Goal: Task Accomplishment & Management: Complete application form

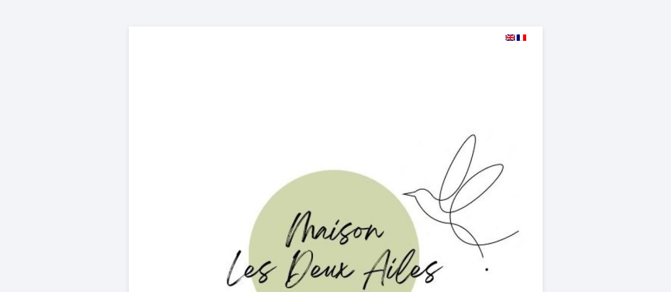
select select
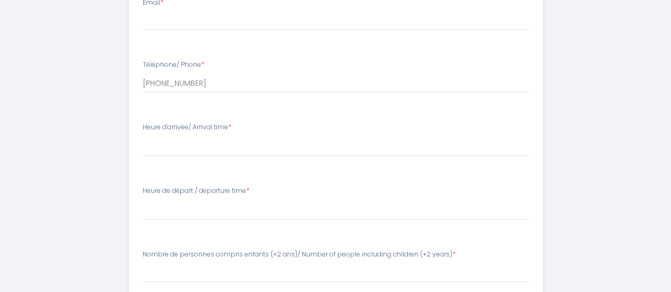
scroll to position [452, 0]
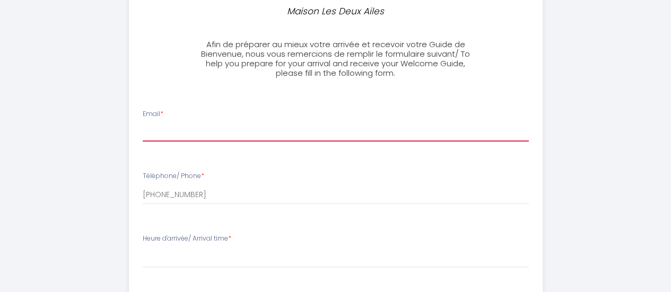
click at [289, 129] on input "Email *" at bounding box center [336, 131] width 386 height 19
type input "[EMAIL_ADDRESS][DOMAIN_NAME]"
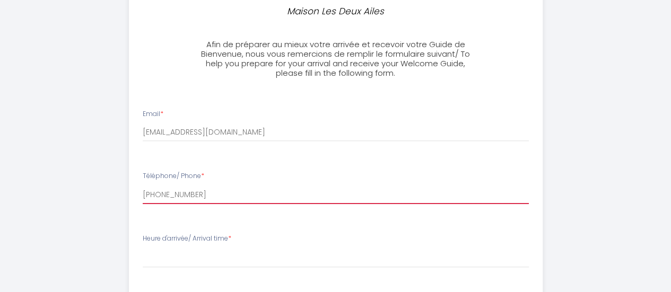
drag, startPoint x: 206, startPoint y: 196, endPoint x: 133, endPoint y: 190, distance: 73.9
click at [133, 190] on li "Téléphone/ Phone * [PHONE_NUMBER]" at bounding box center [335, 193] width 412 height 56
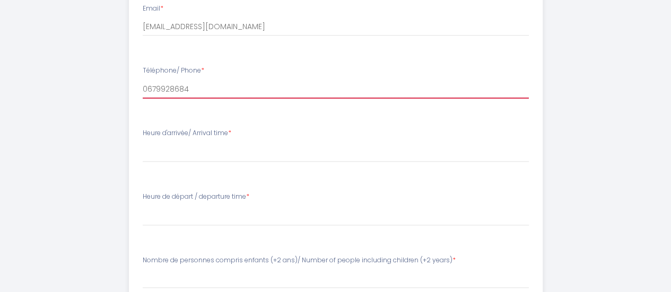
scroll to position [558, 0]
type input "0679928684"
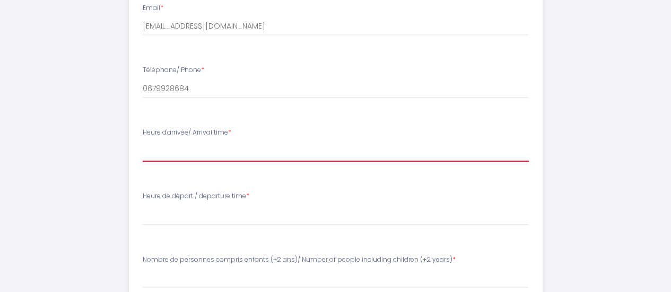
click at [217, 151] on select "16:00 16:30 17:00 17:30 18:00 18:30 19:00 19:30 20:00 20:30 21:00 21:30 22:00 2…" at bounding box center [336, 152] width 386 height 20
select select "16:00"
click at [143, 142] on select "16:00 16:30 17:00 17:30 18:00 18:30 19:00 19:30 20:00 20:30 21:00 21:30 22:00 2…" at bounding box center [336, 152] width 386 height 20
click at [237, 152] on select "16:00 16:30 17:00 17:30 18:00 18:30 19:00 19:30 20:00 20:30 21:00 21:30 22:00 2…" at bounding box center [336, 152] width 386 height 20
click at [225, 155] on select "16:00 16:30 17:00 17:30 18:00 18:30 19:00 19:30 20:00 20:30 21:00 21:30 22:00 2…" at bounding box center [336, 152] width 386 height 20
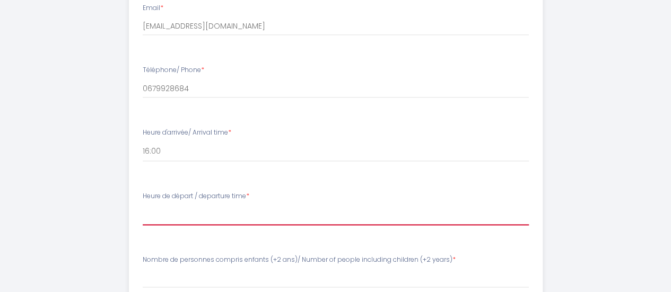
click at [232, 217] on select "00:00 00:30 01:00 01:30 02:00 02:30 03:00 03:30 04:00 04:30 05:00 05:30 06:00 0…" at bounding box center [336, 215] width 386 height 20
select select "11:00"
click at [143, 205] on select "00:00 00:30 01:00 01:30 02:00 02:30 03:00 03:30 04:00 04:30 05:00 05:30 06:00 0…" at bounding box center [336, 215] width 386 height 20
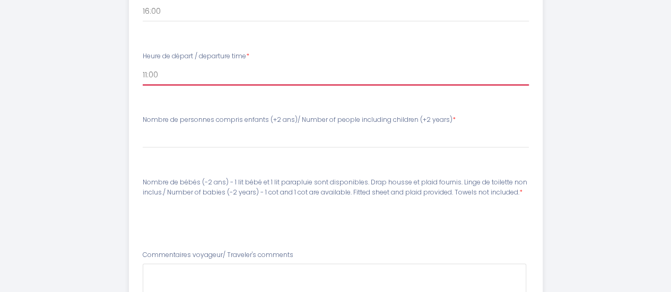
scroll to position [717, 0]
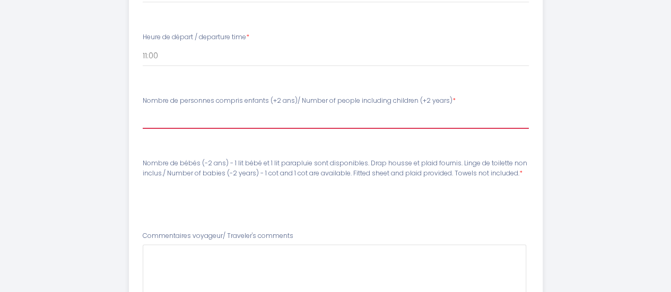
click at [301, 113] on input "Nombre de personnes compris enfants (+2 ans)/ Number of people including childr…" at bounding box center [336, 119] width 386 height 19
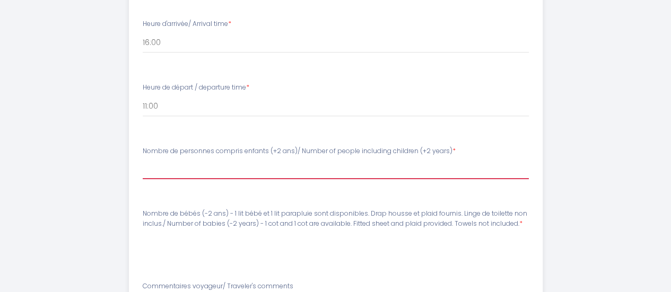
scroll to position [611, 0]
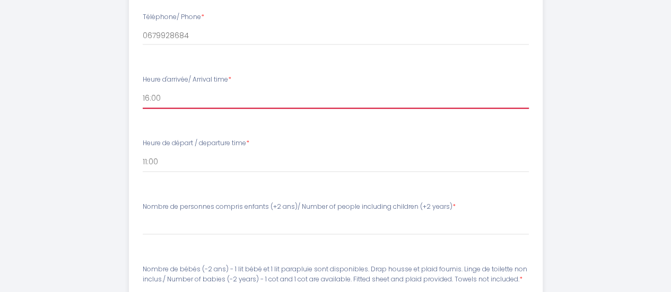
click at [200, 96] on select "16:00 16:30 17:00 17:30 18:00 18:30 19:00 19:30 20:00 20:30 21:00 21:30 22:00 2…" at bounding box center [336, 99] width 386 height 20
click at [143, 89] on select "16:00 16:30 17:00 17:30 18:00 18:30 19:00 19:30 20:00 20:30 21:00 21:30 22:00 2…" at bounding box center [336, 99] width 386 height 20
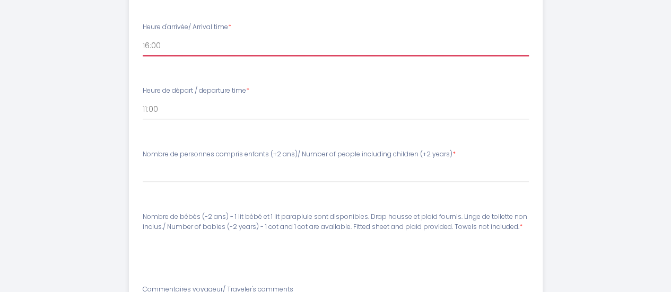
scroll to position [664, 0]
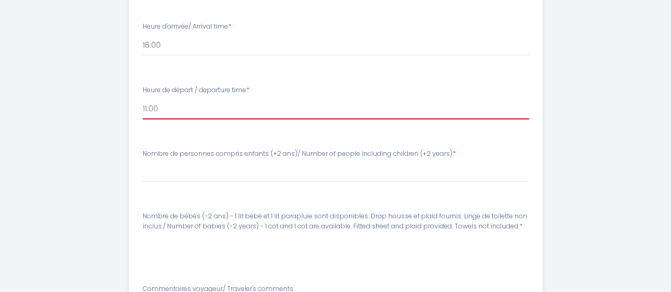
click at [191, 110] on select "00:00 00:30 01:00 01:30 02:00 02:30 03:00 03:30 04:00 04:30 05:00 05:30 06:00 0…" at bounding box center [336, 109] width 386 height 20
click at [143, 99] on select "00:00 00:30 01:00 01:30 02:00 02:30 03:00 03:30 04:00 04:30 05:00 05:30 06:00 0…" at bounding box center [336, 109] width 386 height 20
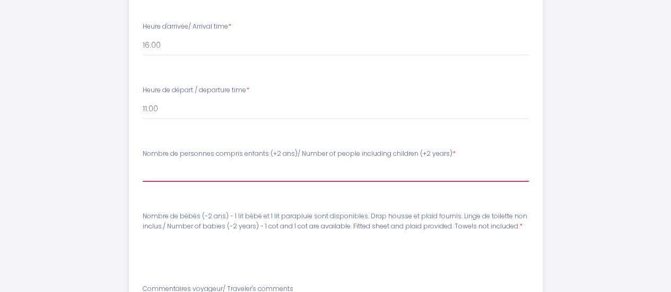
click at [207, 165] on input "Nombre de personnes compris enfants (+2 ans)/ Number of people including childr…" at bounding box center [336, 172] width 386 height 19
type input "1"
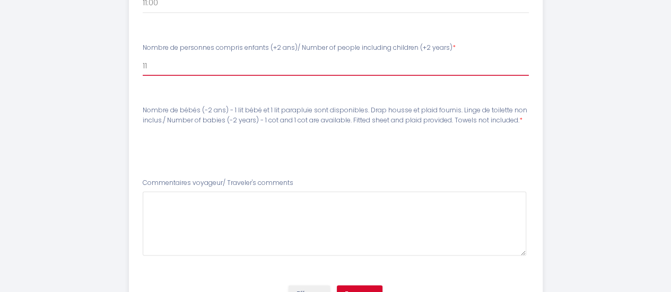
type input "11"
click at [357, 152] on li "Nombre de bébés (-2 ans) - 1 lit bébé et 1 lit parapluie sont disponibles. Drap…" at bounding box center [335, 132] width 412 height 66
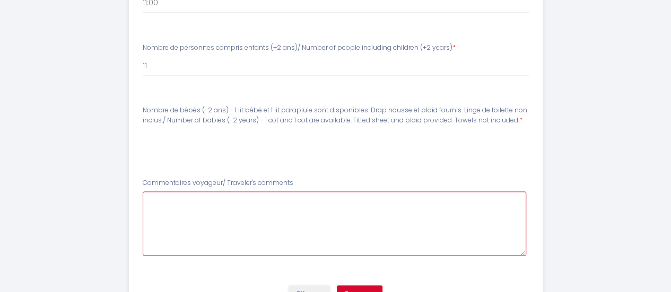
click at [278, 208] on comments6 at bounding box center [334, 223] width 383 height 64
click at [335, 211] on comments6 "Bonjour, Nous serons en famille pour fêter mes 40 ans" at bounding box center [334, 223] width 383 height 64
click at [325, 220] on comments6 "Bonjour, Nous serons en famille pour fêter mes 40 ans" at bounding box center [334, 223] width 383 height 64
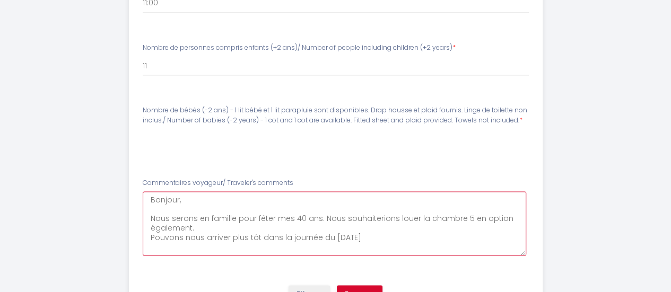
click at [258, 238] on comments6 "Bonjour, Nous serons en famille pour fêter mes 40 ans. Nous souhaiterions louer…" at bounding box center [334, 223] width 383 height 64
drag, startPoint x: 303, startPoint y: 239, endPoint x: 149, endPoint y: 236, distance: 153.8
click at [149, 236] on comments6 "Bonjour, Nous serons en famille pour fêter mes 40 ans. Nous souhaiterions louer…" at bounding box center [334, 223] width 383 height 64
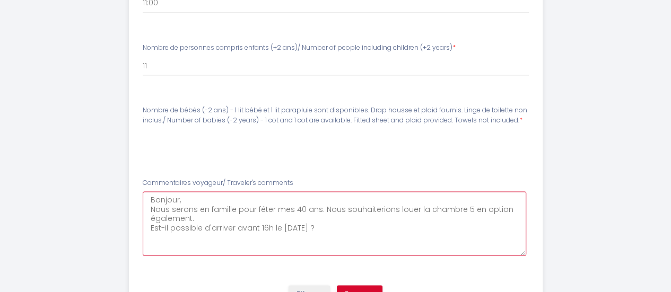
click at [321, 210] on comments6 "Bonjour, Nous serons en famille pour fêter mes 40 ans. Nous souhaiterions louer…" at bounding box center [334, 223] width 383 height 64
click at [320, 228] on comments6 "Bonjour, Nous serons en famille pour fêter mes 40 ans. Nous souhaiterions louer…" at bounding box center [334, 223] width 383 height 64
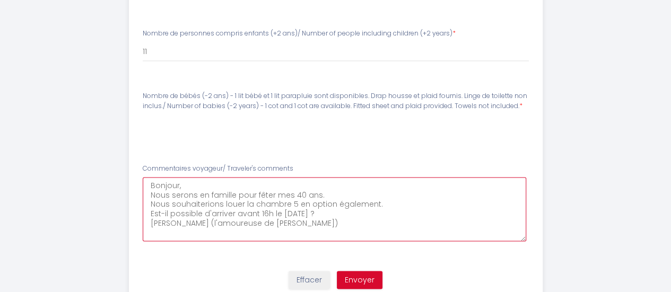
scroll to position [823, 0]
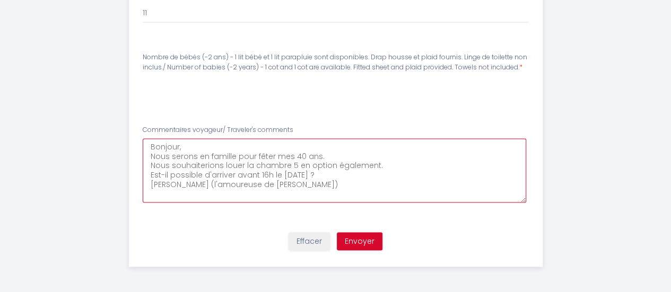
type comments6 "Bonjour, Nous serons en famille pour fêter mes 40 ans. Nous souhaiterions louer…"
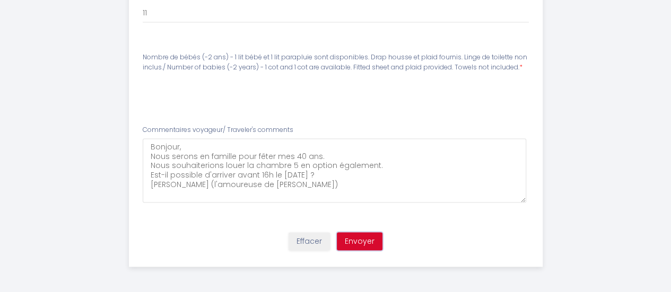
click at [359, 244] on button "Envoyer" at bounding box center [360, 241] width 46 height 18
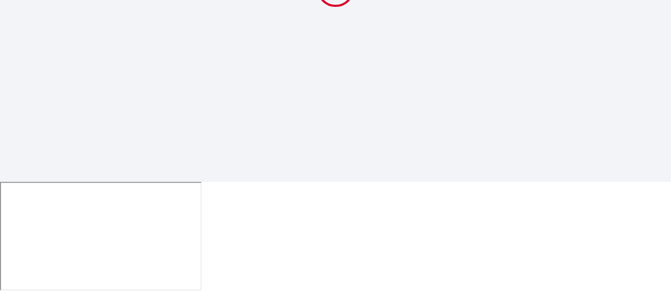
scroll to position [0, 0]
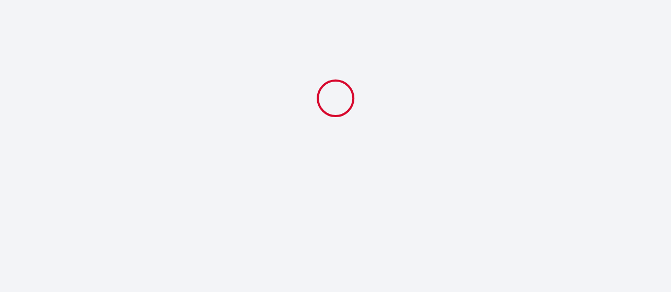
select select "11:00"
